Goal: Find specific page/section: Find specific page/section

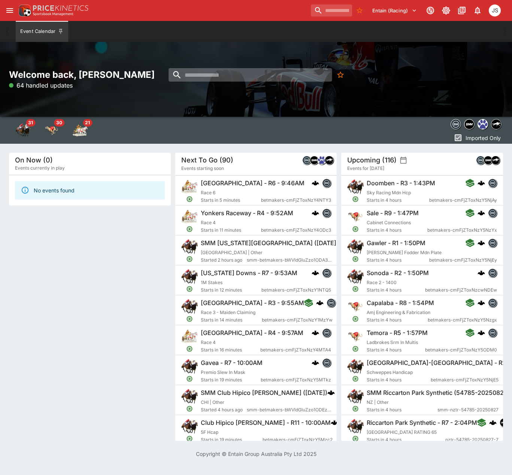
click at [202, 74] on input "search" at bounding box center [250, 74] width 163 height 13
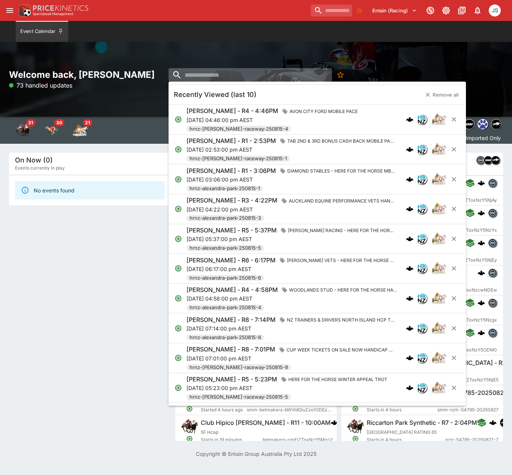
paste input "**********"
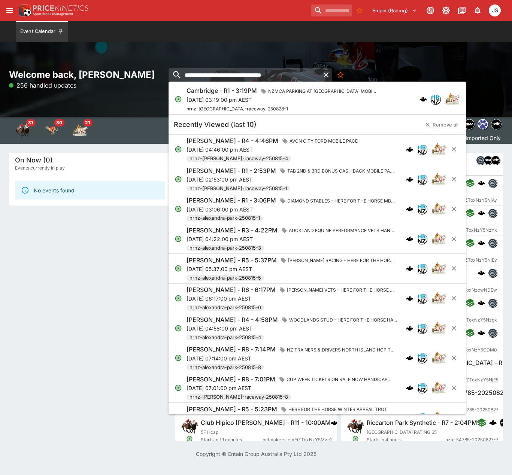
type input "**********"
click at [217, 97] on p "[DATE] 03:19:00 pm AEST" at bounding box center [283, 100] width 192 height 8
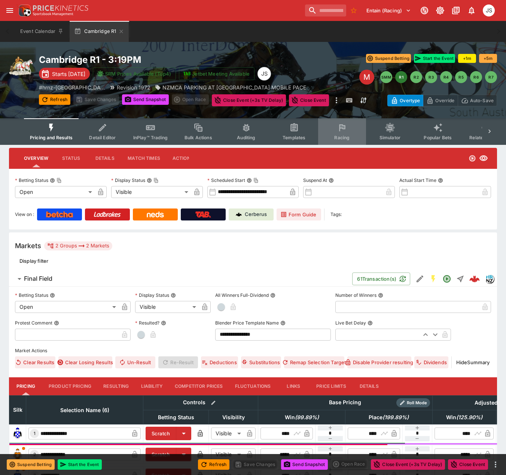
click at [338, 133] on button "Racing" at bounding box center [342, 131] width 48 height 27
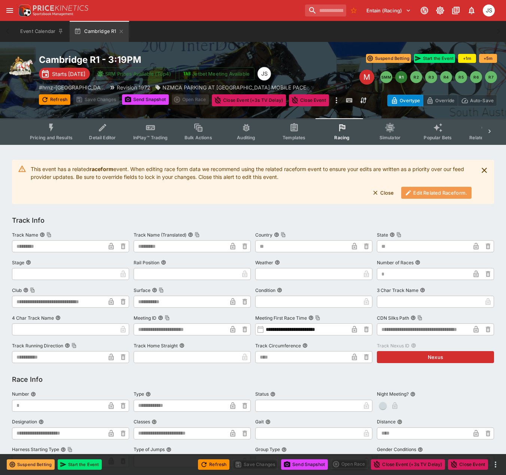
click at [414, 191] on button "Edit Related Raceform." at bounding box center [436, 193] width 70 height 12
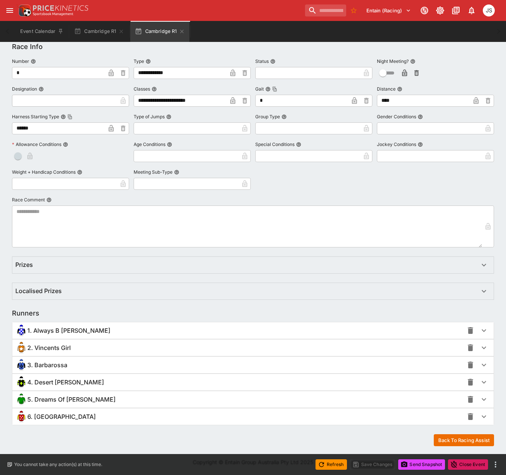
click at [57, 332] on span "1. Always B [PERSON_NAME]" at bounding box center [68, 331] width 83 height 8
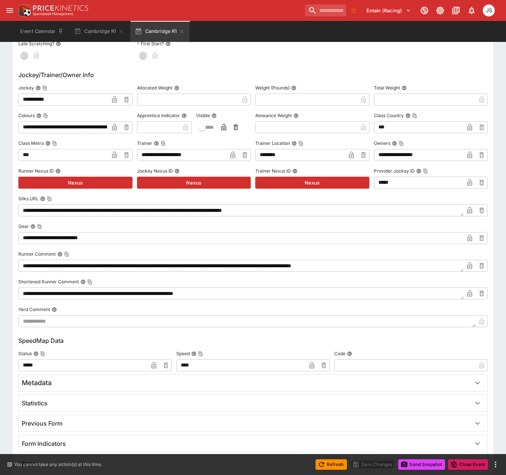
scroll to position [752, 0]
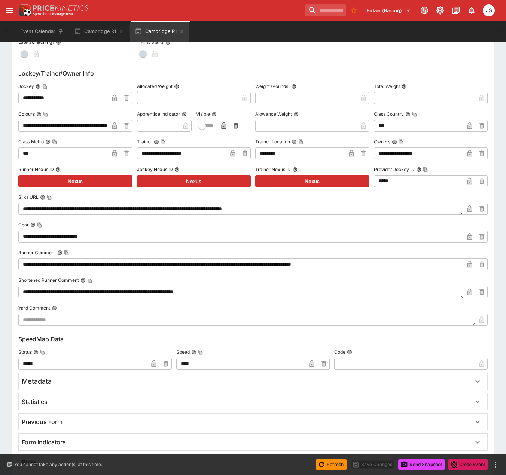
click at [3, 61] on div "**********" at bounding box center [253, 20] width 506 height 1255
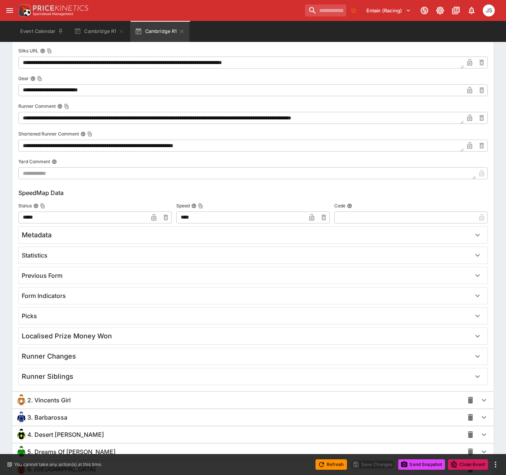
scroll to position [901, 0]
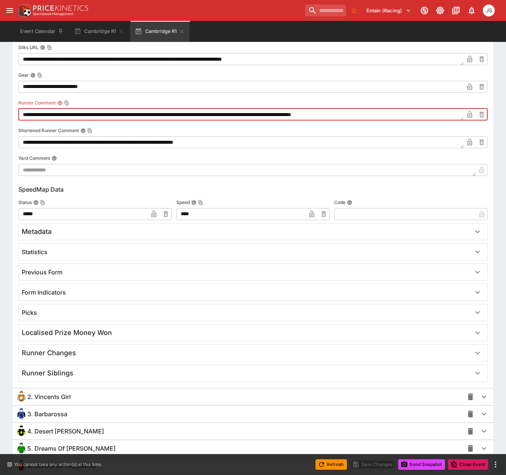
drag, startPoint x: 405, startPoint y: 116, endPoint x: 1, endPoint y: 93, distance: 404.8
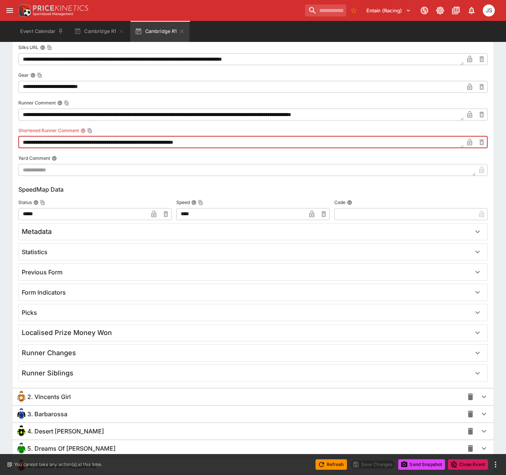
drag, startPoint x: 121, startPoint y: 138, endPoint x: -6, endPoint y: 135, distance: 127.4
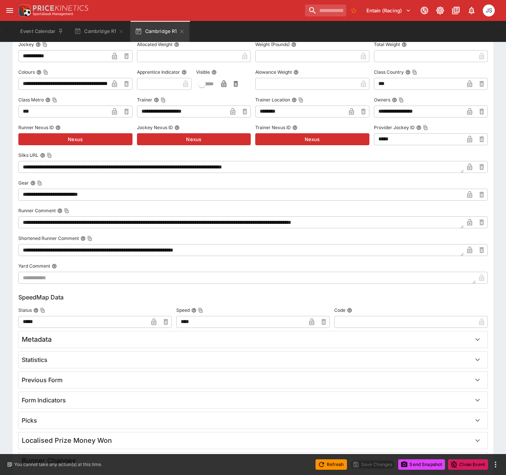
scroll to position [789, 0]
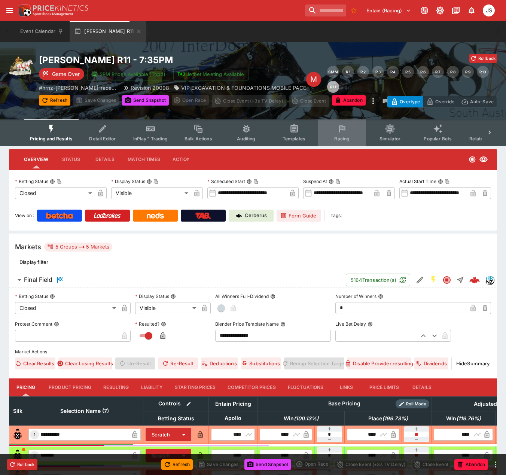
click at [342, 128] on icon "Event type filters" at bounding box center [342, 127] width 4 height 3
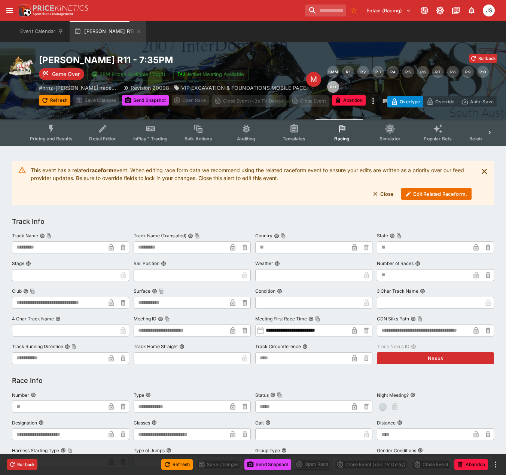
click at [425, 193] on button "Edit Related Raceform." at bounding box center [436, 194] width 70 height 12
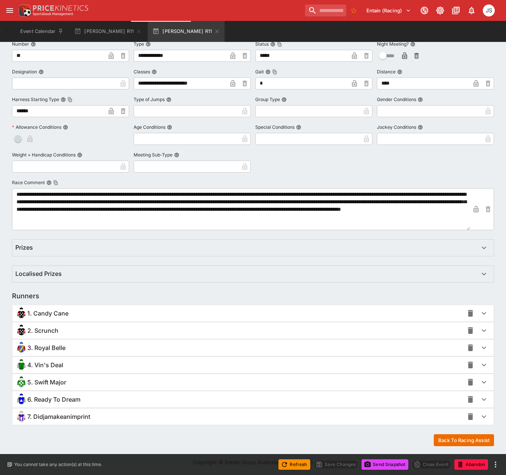
click at [51, 383] on span "5. Swift Major" at bounding box center [46, 383] width 39 height 8
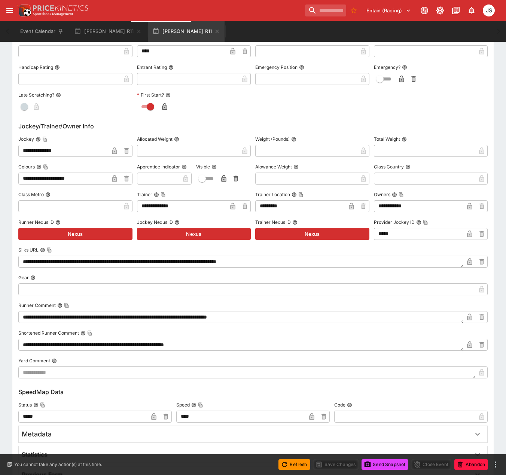
scroll to position [767, 0]
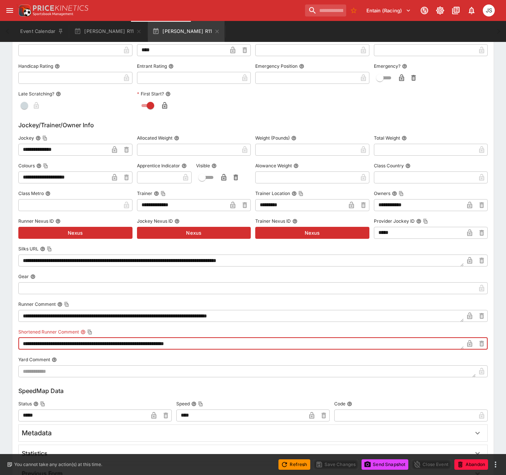
drag, startPoint x: 224, startPoint y: 341, endPoint x: -60, endPoint y: 348, distance: 284.0
